Goal: Transaction & Acquisition: Purchase product/service

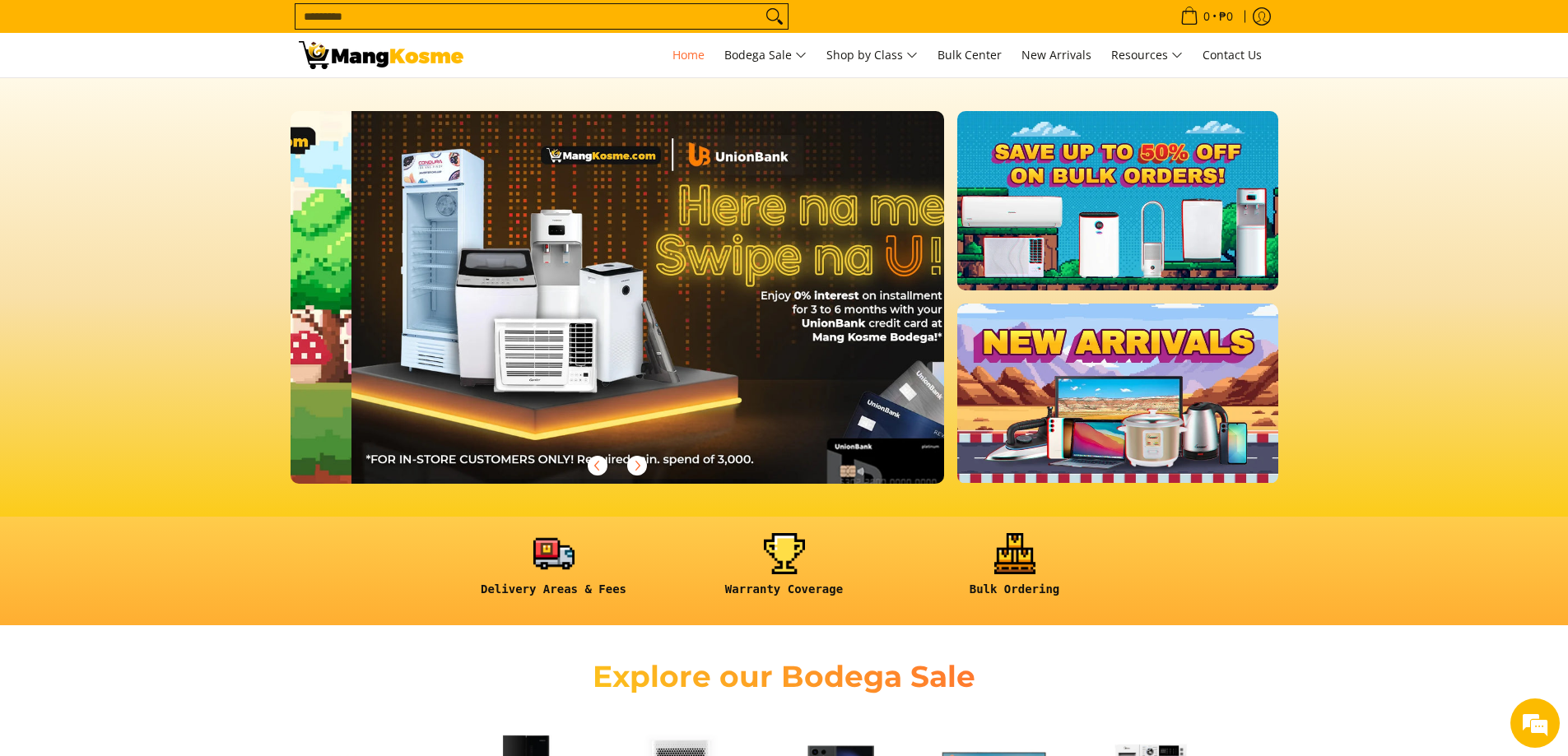
scroll to position [0, 654]
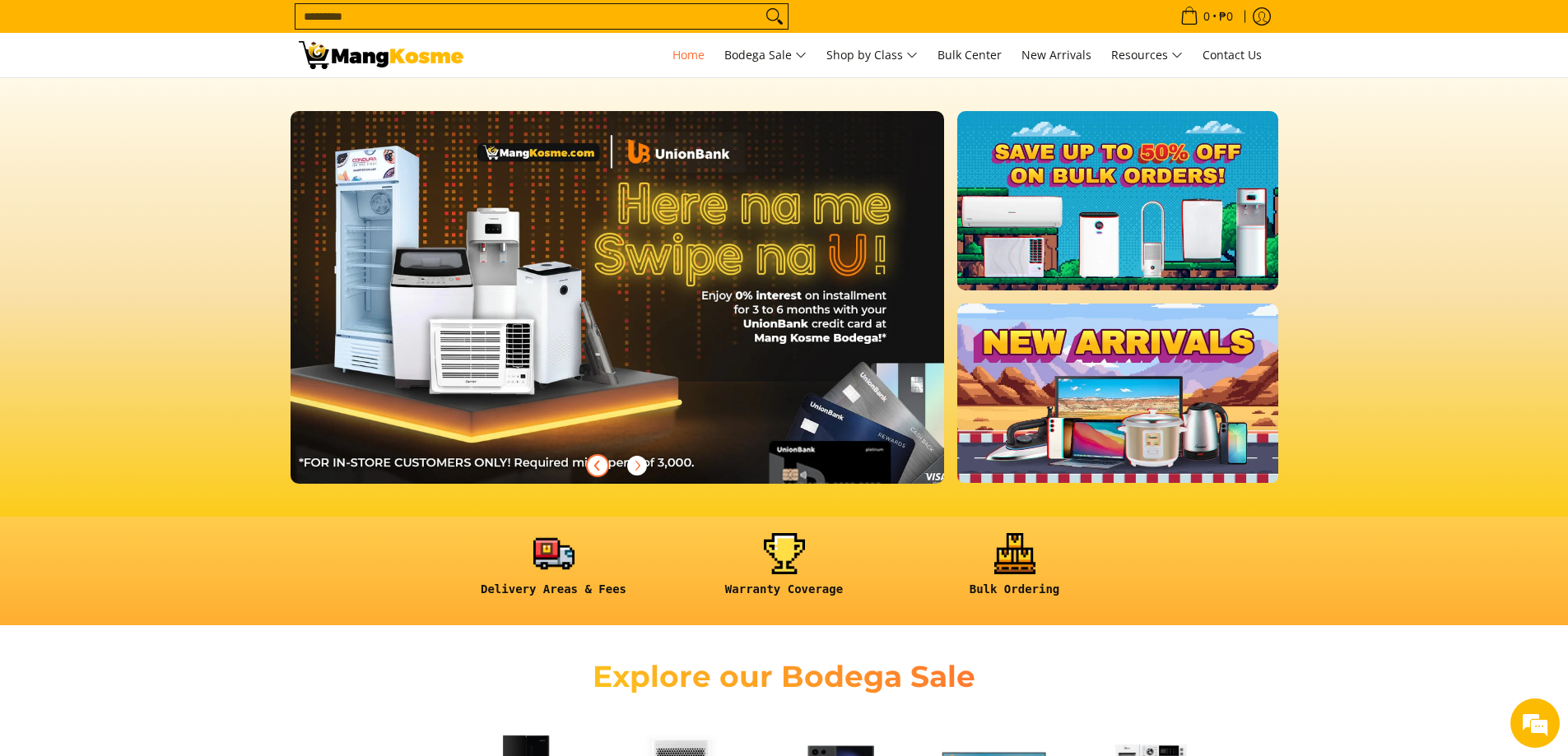
click at [592, 472] on span "Previous" at bounding box center [598, 466] width 20 height 20
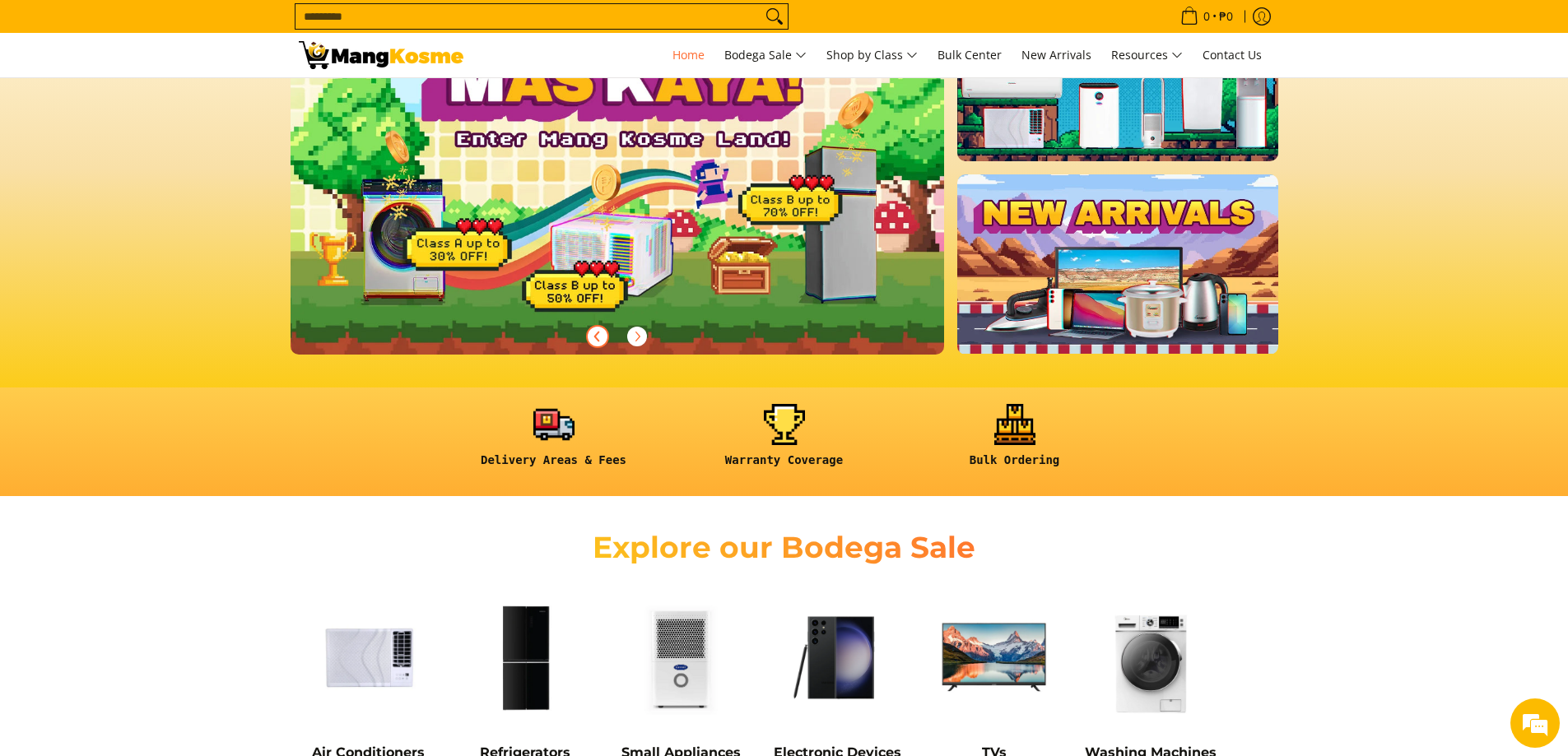
scroll to position [0, 0]
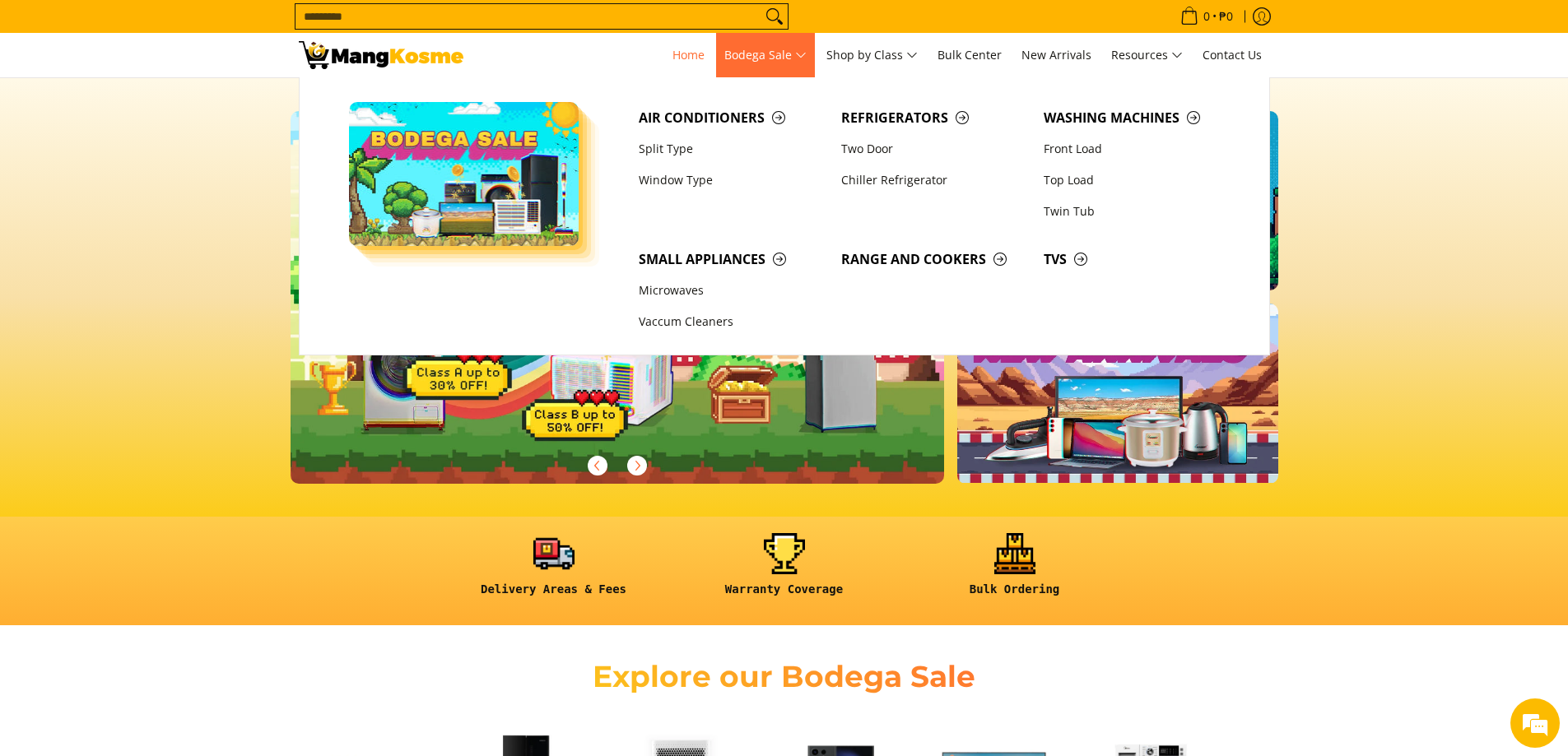
click at [805, 218] on span "Air Conditioners Split Type Window Type Refrigerators Two Door Washing Machines" at bounding box center [937, 215] width 614 height 277
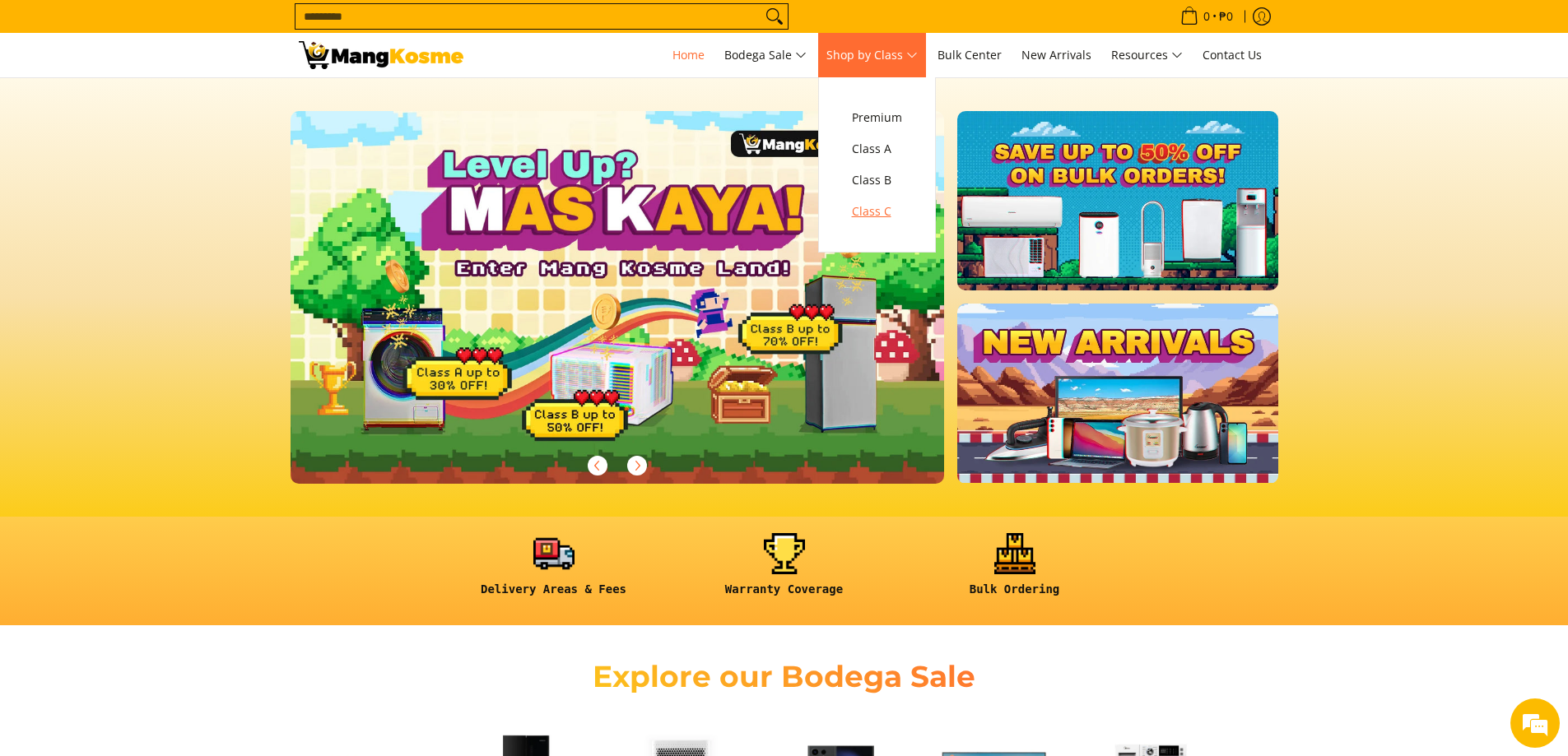
click at [858, 201] on link "Class C" at bounding box center [876, 212] width 66 height 31
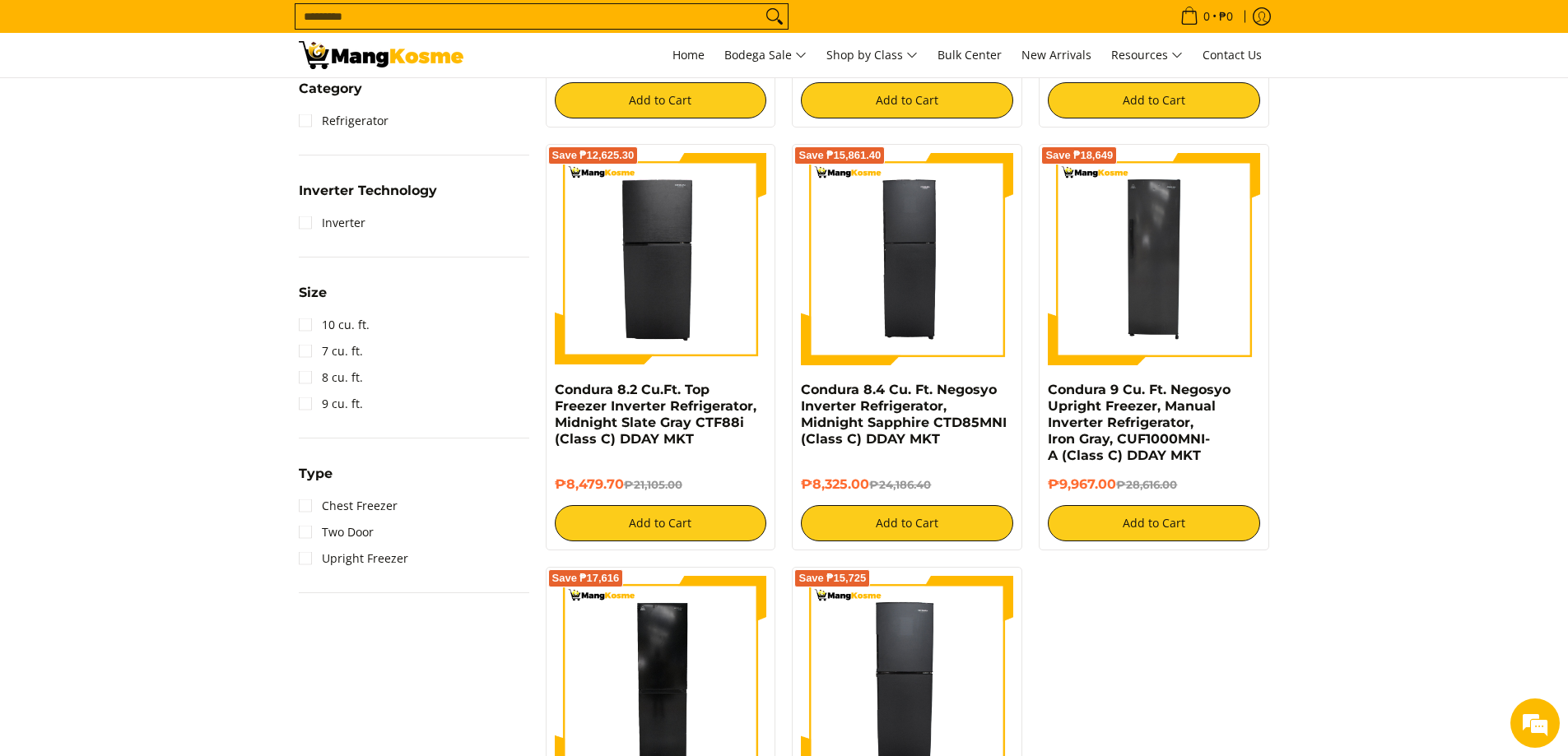
scroll to position [659, 0]
